Goal: Transaction & Acquisition: Purchase product/service

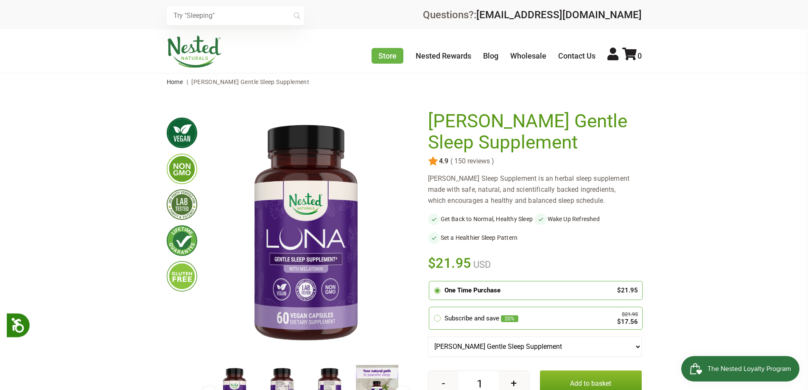
scroll to position [85, 0]
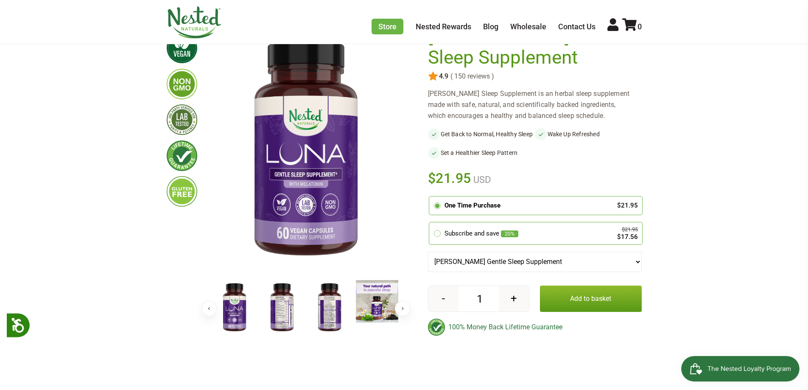
click at [293, 311] on img at bounding box center [282, 307] width 42 height 55
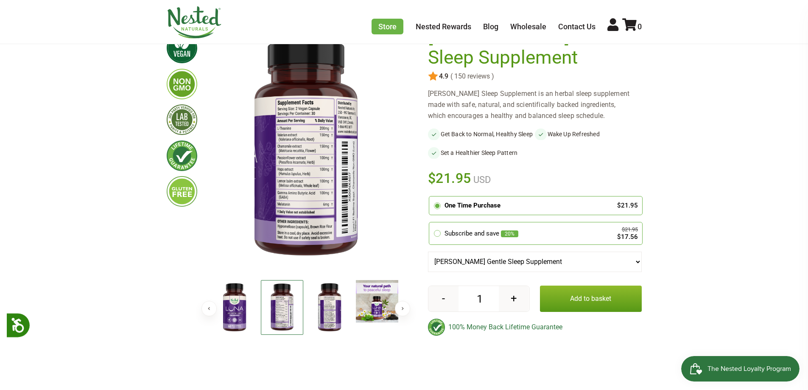
scroll to position [42, 0]
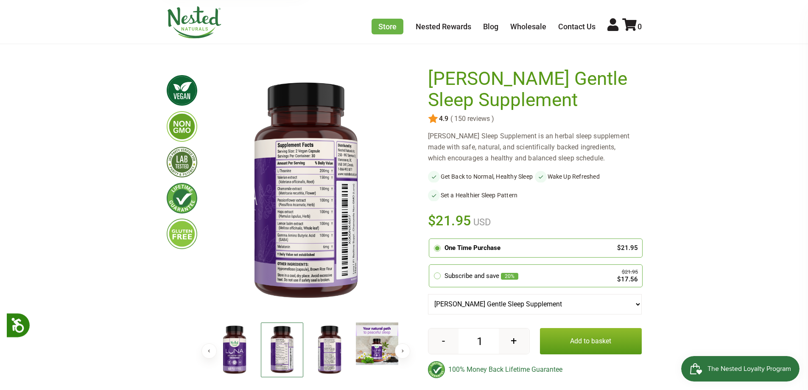
click at [464, 120] on span "( 150 reviews )" at bounding box center [471, 119] width 46 height 8
click at [436, 117] on img at bounding box center [433, 119] width 10 height 10
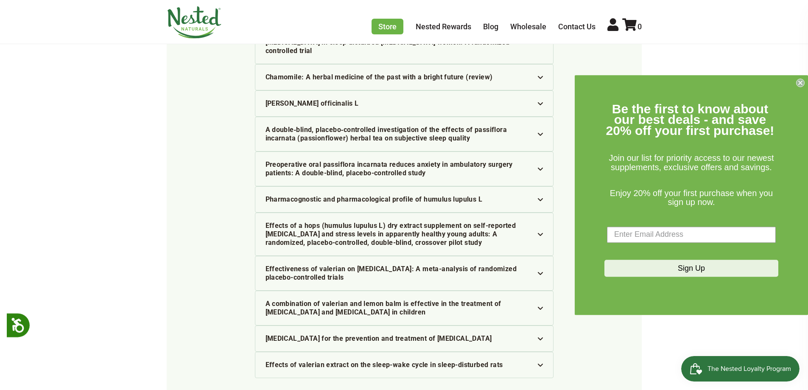
scroll to position [2432, 0]
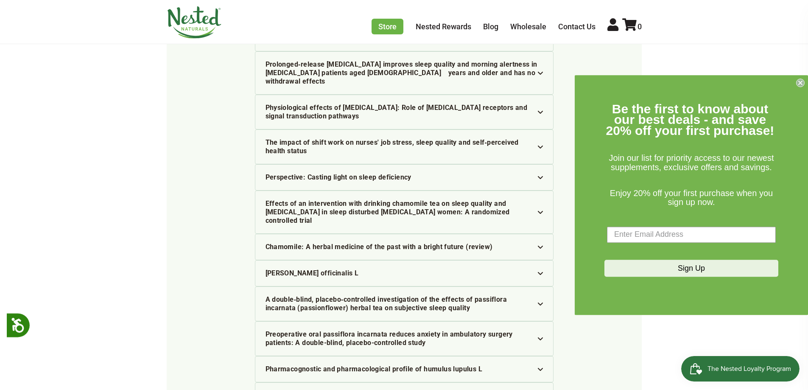
click at [802, 79] on circle "Close dialog" at bounding box center [800, 82] width 8 height 8
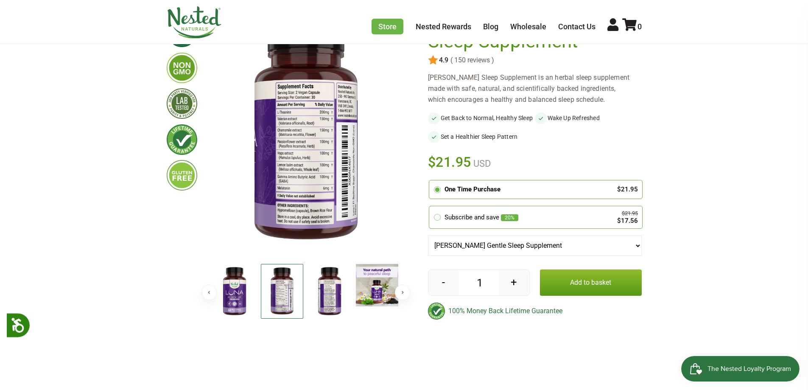
scroll to position [0, 0]
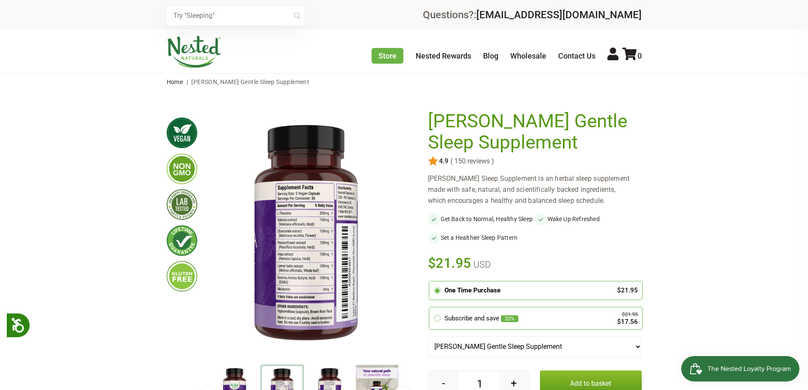
click at [429, 161] on img at bounding box center [433, 161] width 10 height 10
click at [468, 163] on span "( 150 reviews )" at bounding box center [471, 161] width 46 height 8
click at [471, 160] on span "( 150 reviews )" at bounding box center [471, 161] width 46 height 8
click at [430, 159] on img at bounding box center [433, 161] width 10 height 10
click at [438, 162] on span "4.9" at bounding box center [443, 161] width 10 height 8
